Goal: Transaction & Acquisition: Obtain resource

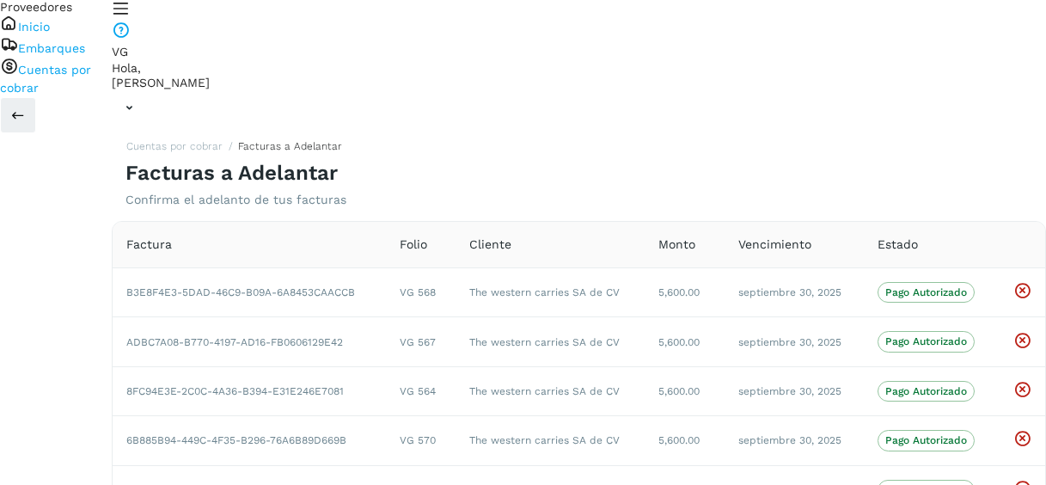
scroll to position [1014, 0]
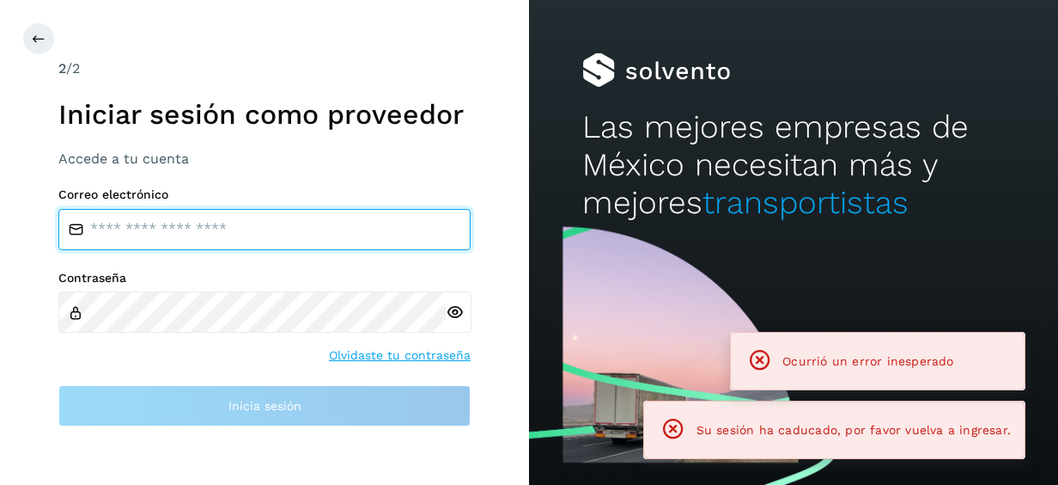
type input "**********"
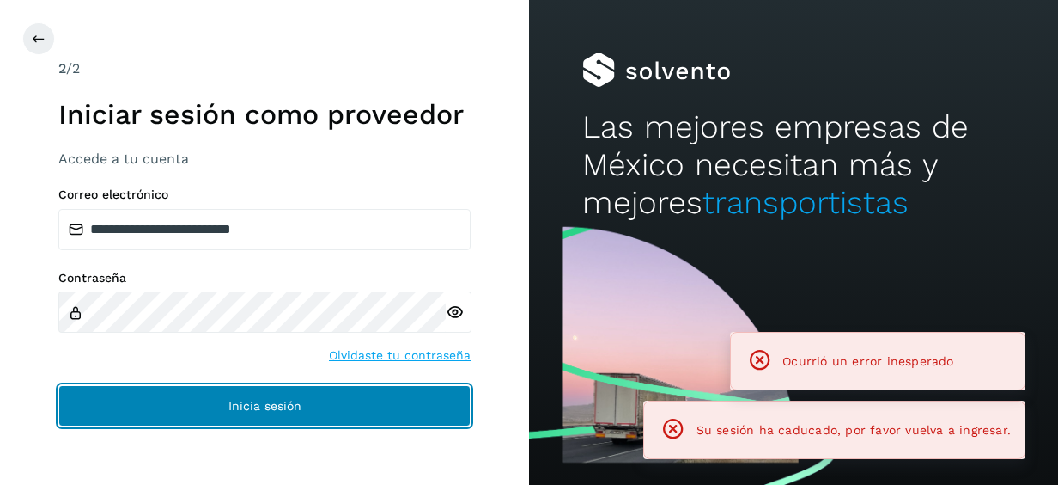
click at [240, 397] on button "Inicia sesión" at bounding box center [264, 405] width 412 height 41
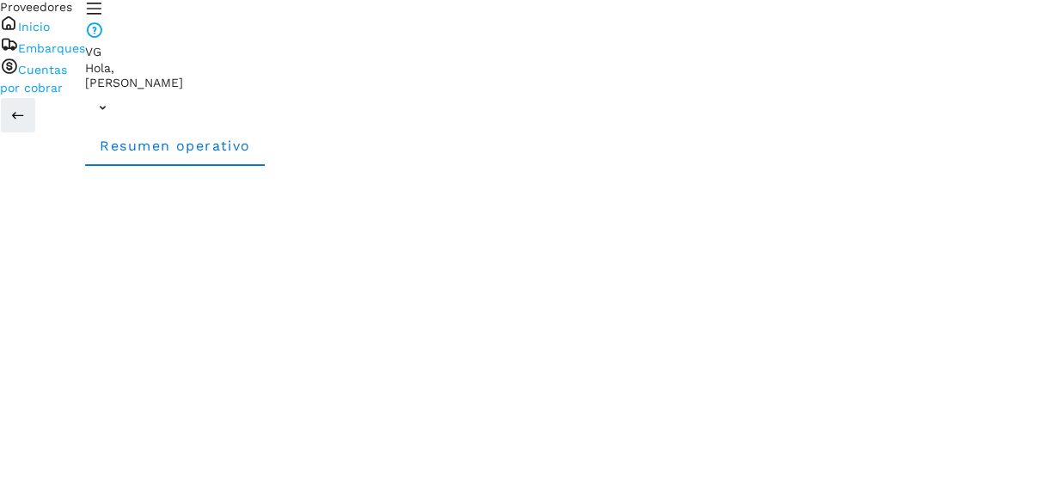
click at [67, 95] on link "Cuentas por cobrar" at bounding box center [33, 79] width 67 height 32
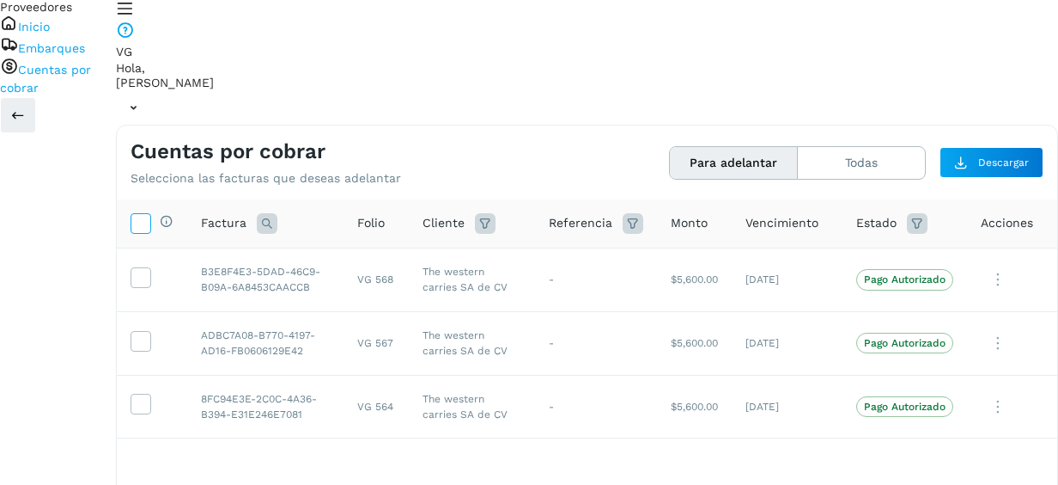
click at [149, 213] on icon at bounding box center [140, 222] width 18 height 18
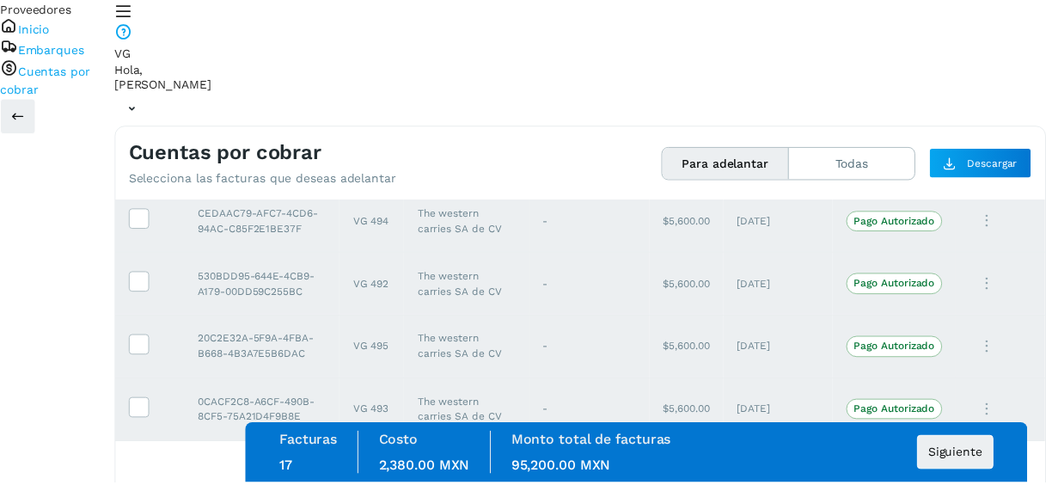
scroll to position [1346, 0]
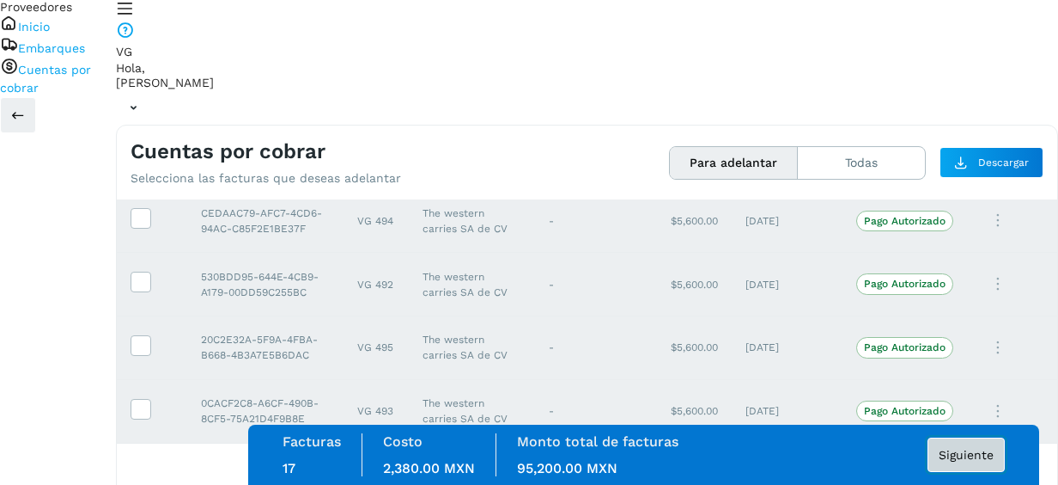
click at [970, 445] on button "Siguiente" at bounding box center [966, 454] width 77 height 34
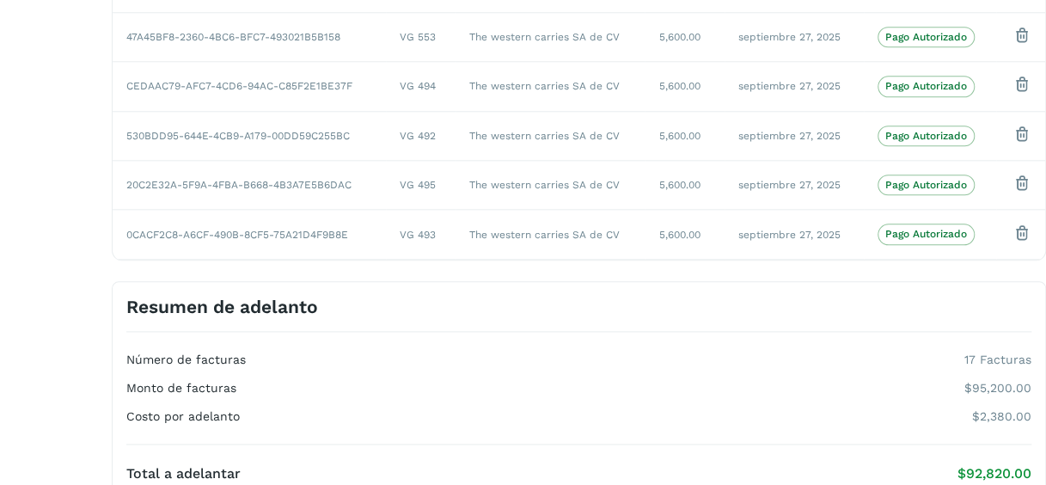
scroll to position [1072, 0]
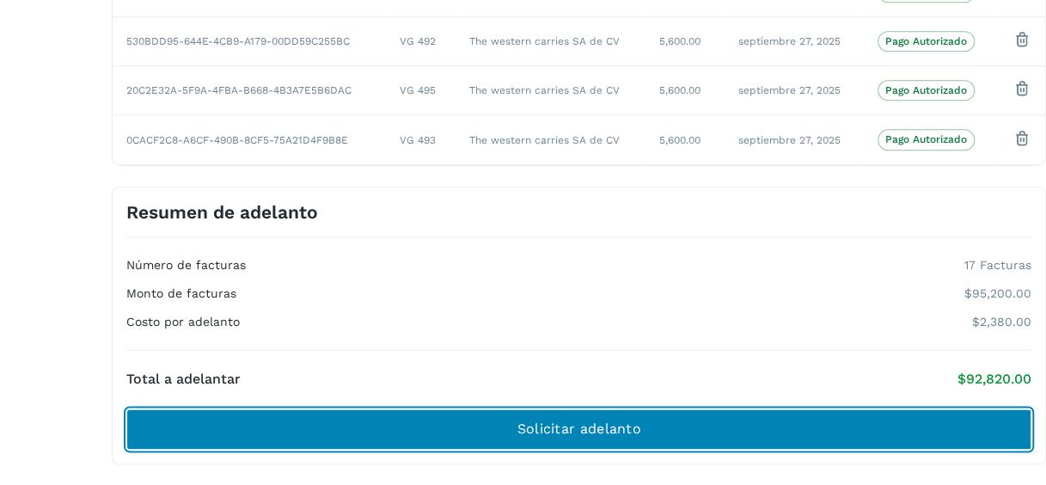
click at [754, 414] on button "Solicitar adelanto" at bounding box center [578, 428] width 905 height 41
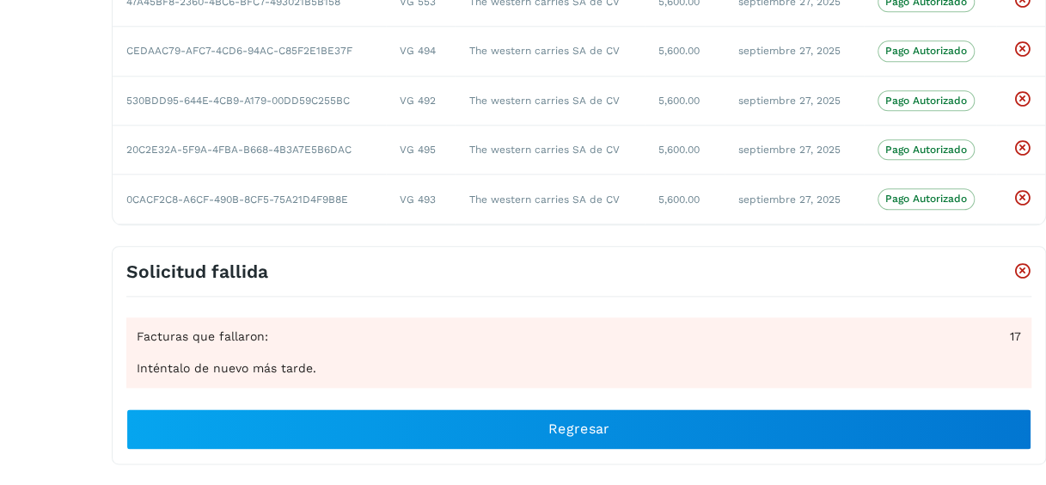
scroll to position [1014, 0]
